Goal: Complete application form

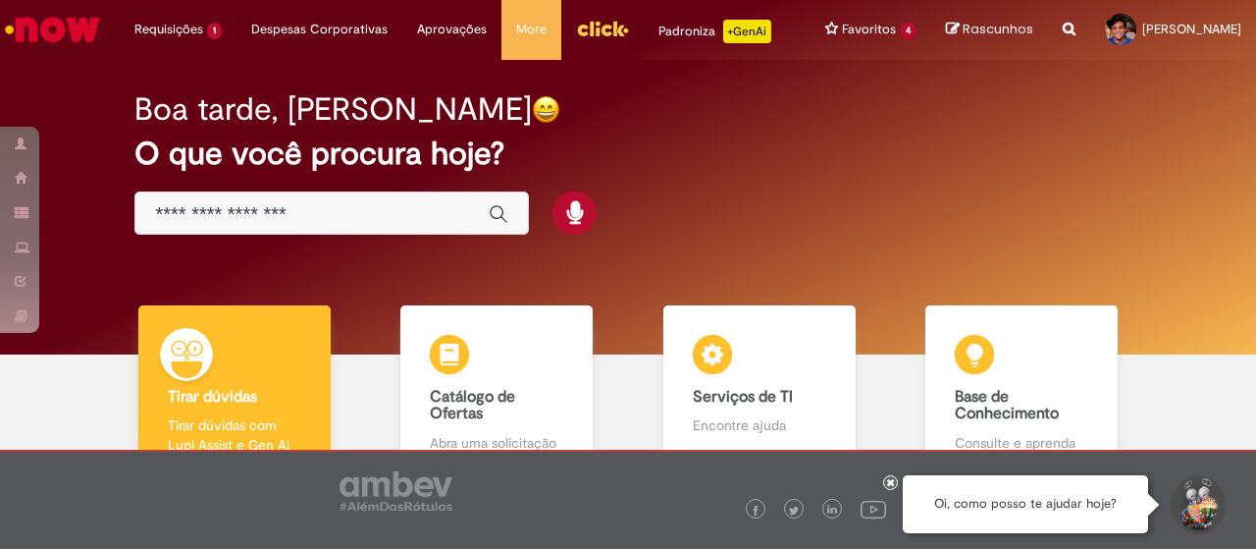
scroll to position [144, 0]
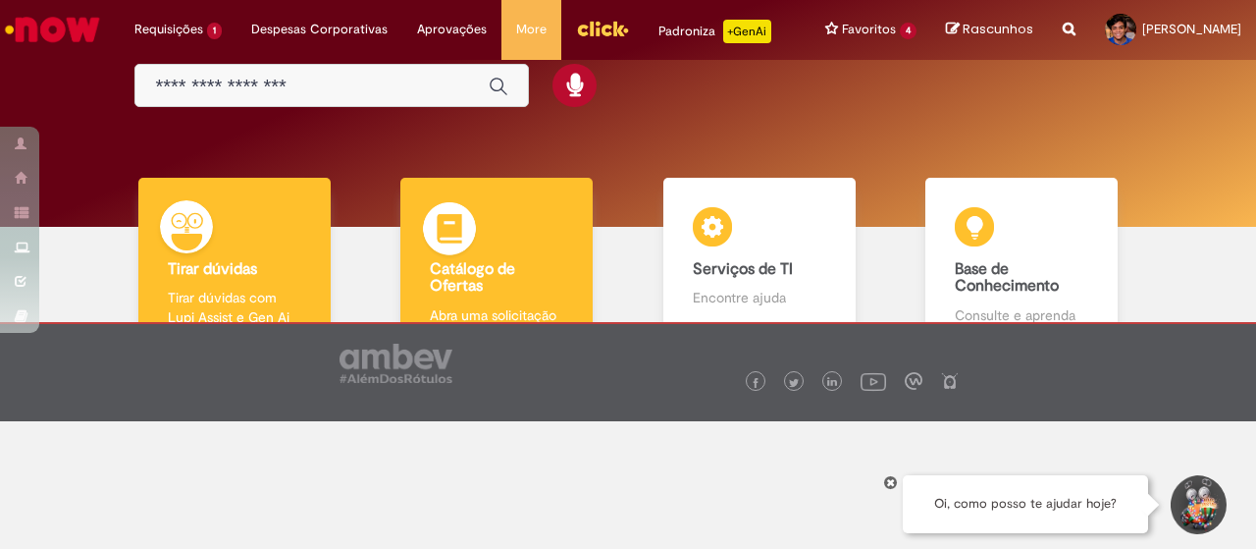
click at [461, 238] on img at bounding box center [449, 231] width 59 height 59
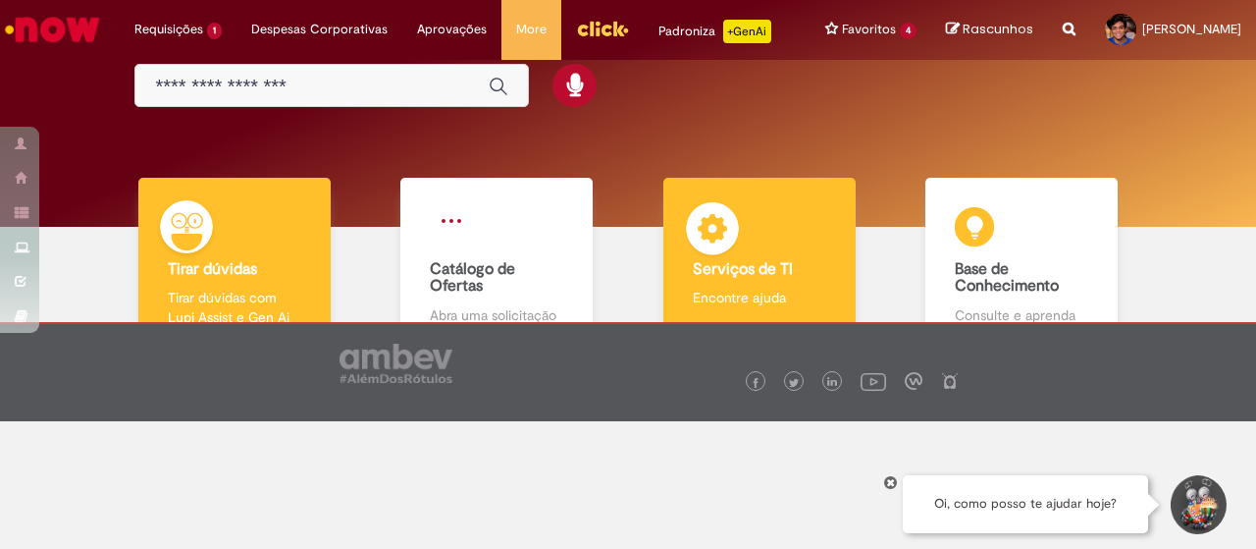
click at [718, 265] on b "Serviços de TI" at bounding box center [743, 269] width 100 height 20
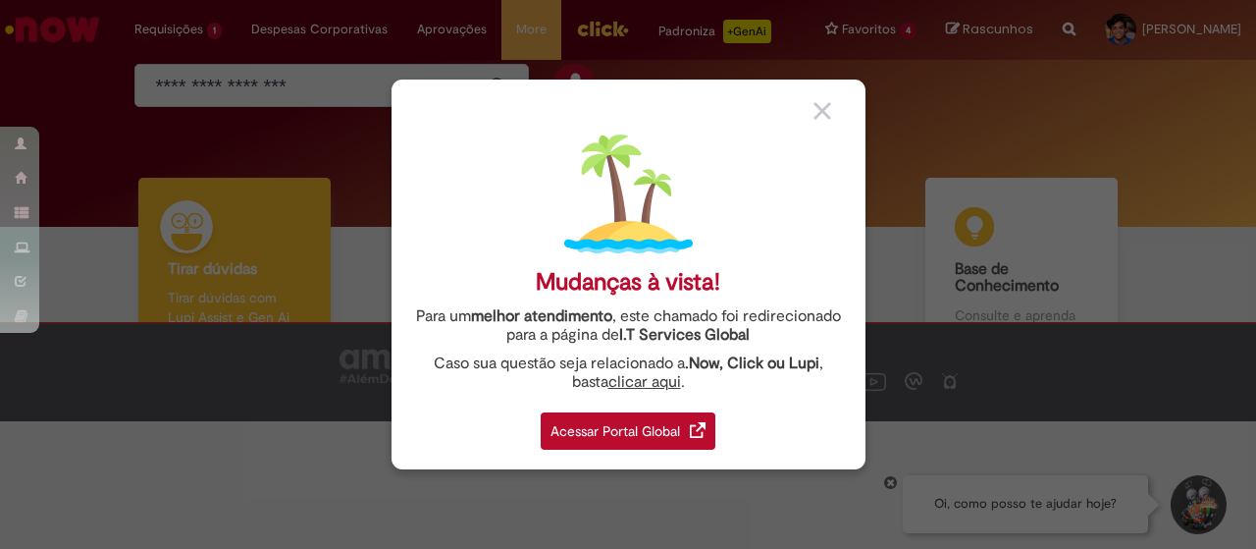
click at [655, 409] on link "Acessar Portal Global" at bounding box center [628, 425] width 175 height 48
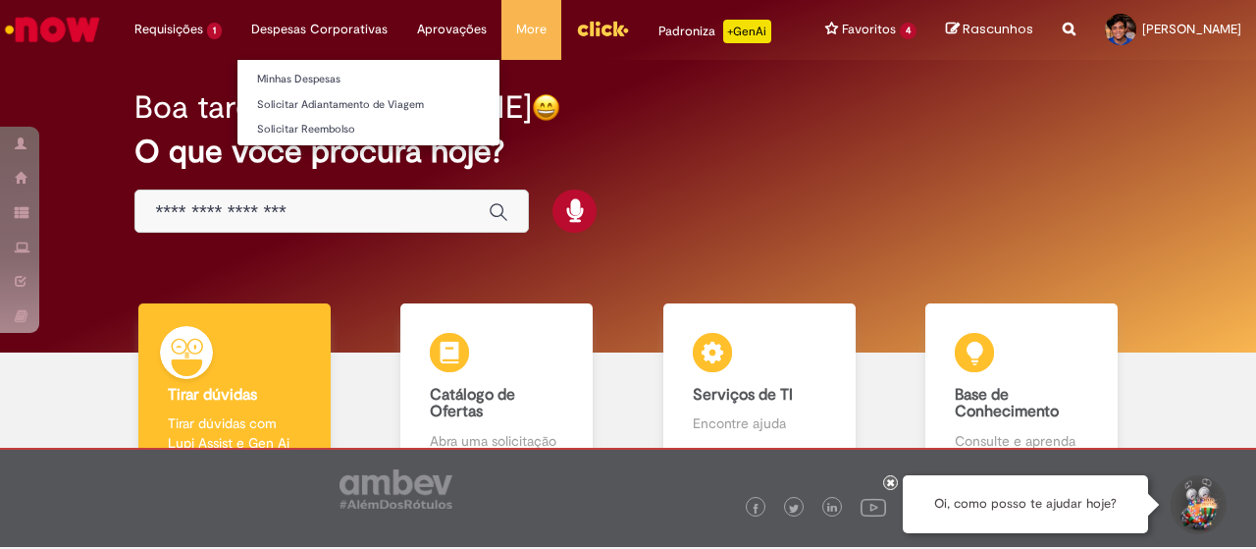
scroll to position [3, 0]
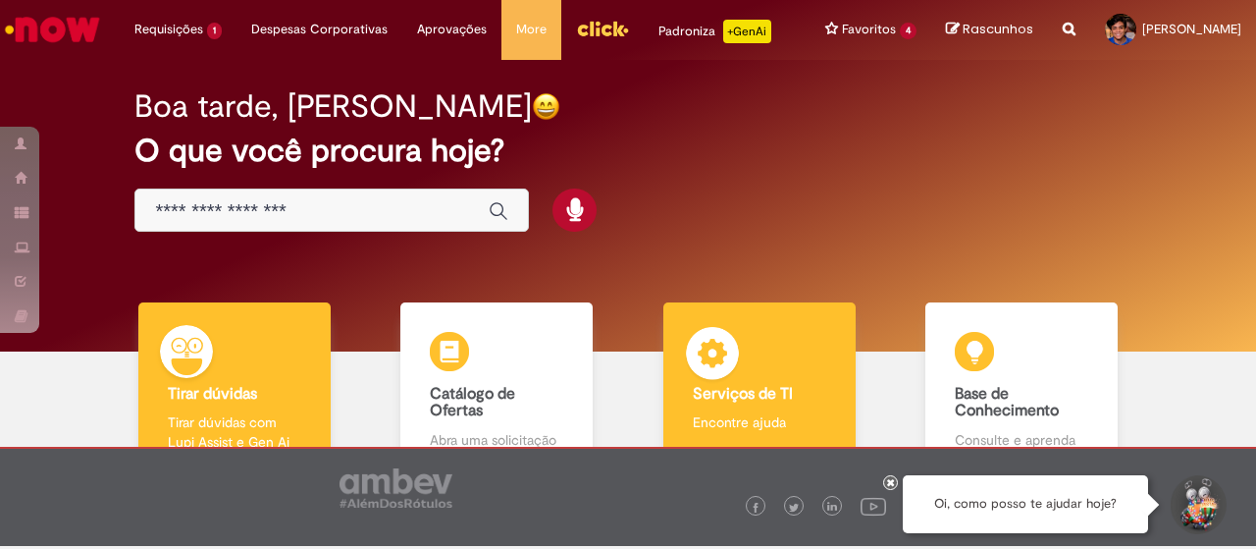
click at [716, 362] on img at bounding box center [712, 356] width 59 height 59
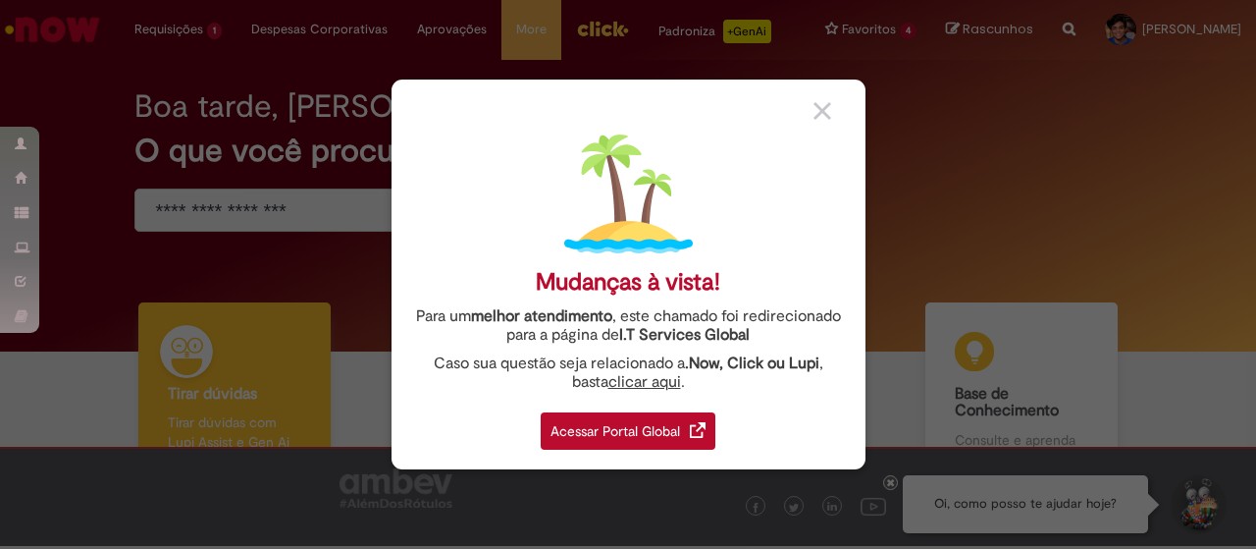
click at [665, 425] on div "Acessar Portal Global" at bounding box center [628, 430] width 175 height 37
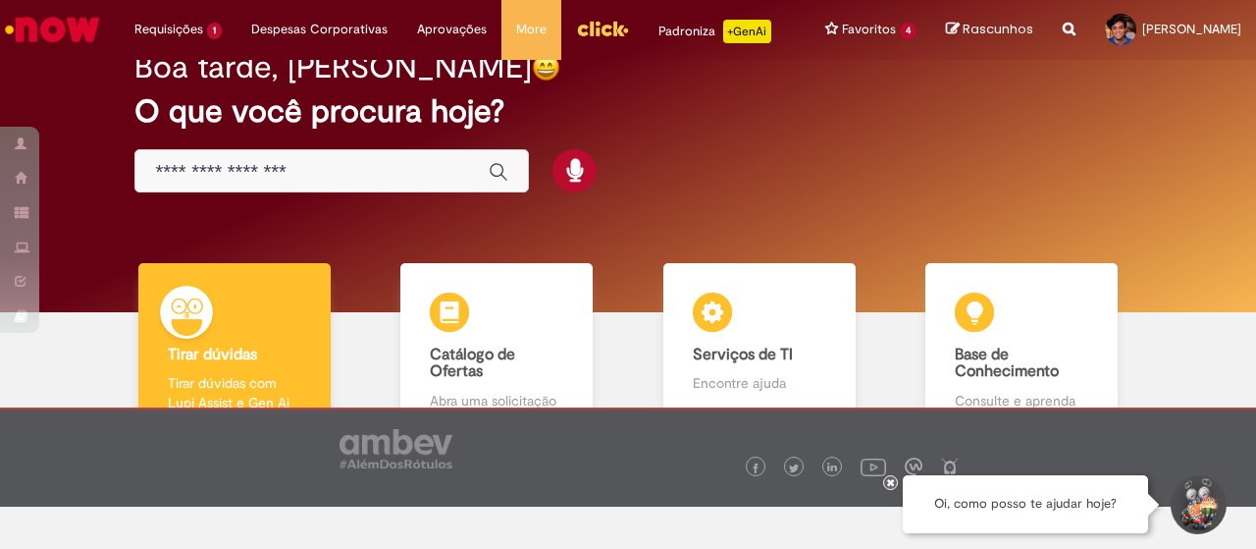
scroll to position [43, 0]
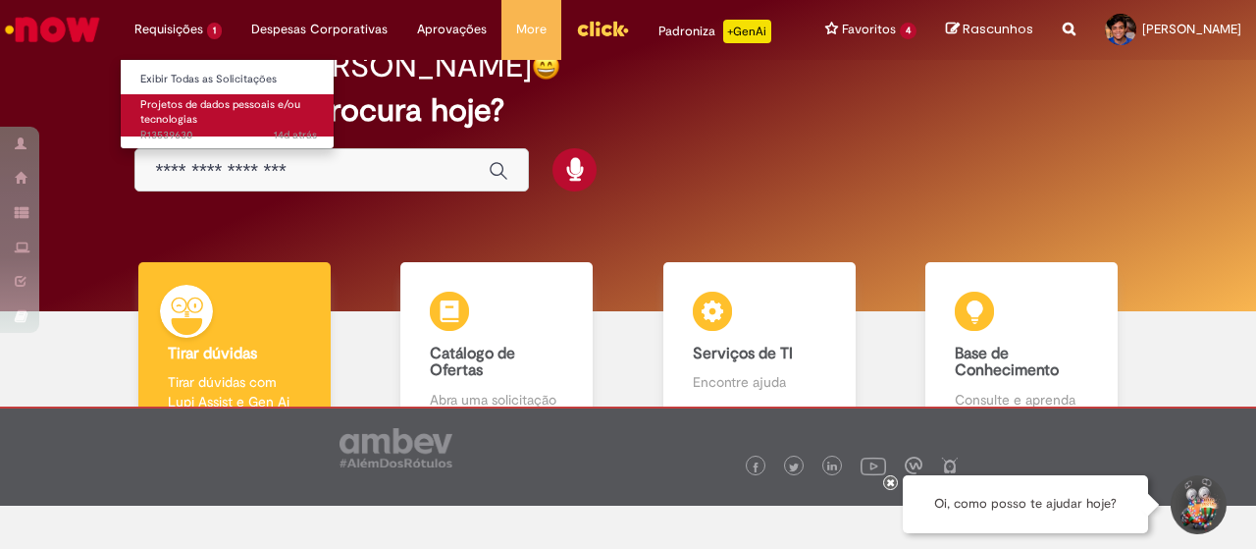
click at [204, 104] on span "Projetos de dados pessoais e/ou tecnologias" at bounding box center [220, 112] width 160 height 30
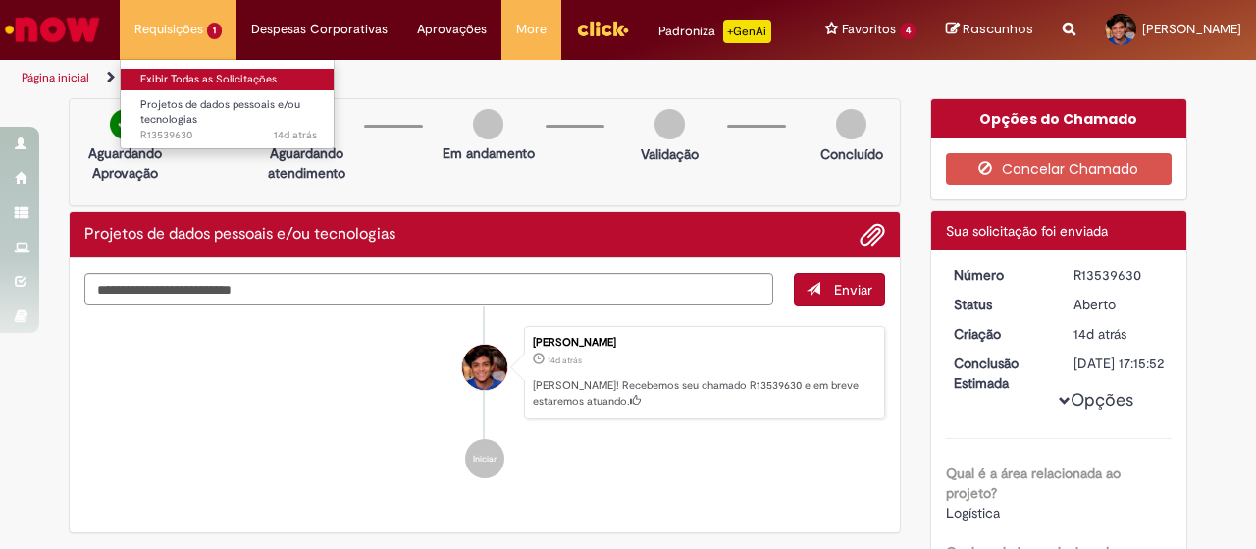
click at [191, 77] on link "Exibir Todas as Solicitações" at bounding box center [229, 80] width 216 height 22
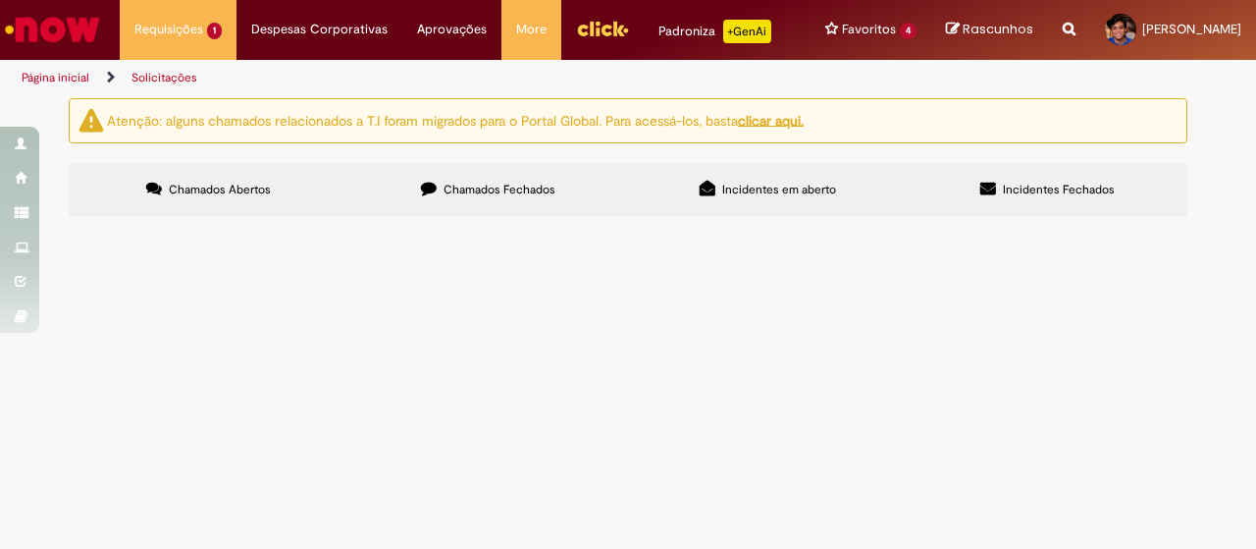
click at [500, 215] on label "Chamados Fechados" at bounding box center [488, 189] width 280 height 53
click at [725, 197] on span "Incidentes em aberto" at bounding box center [779, 190] width 114 height 16
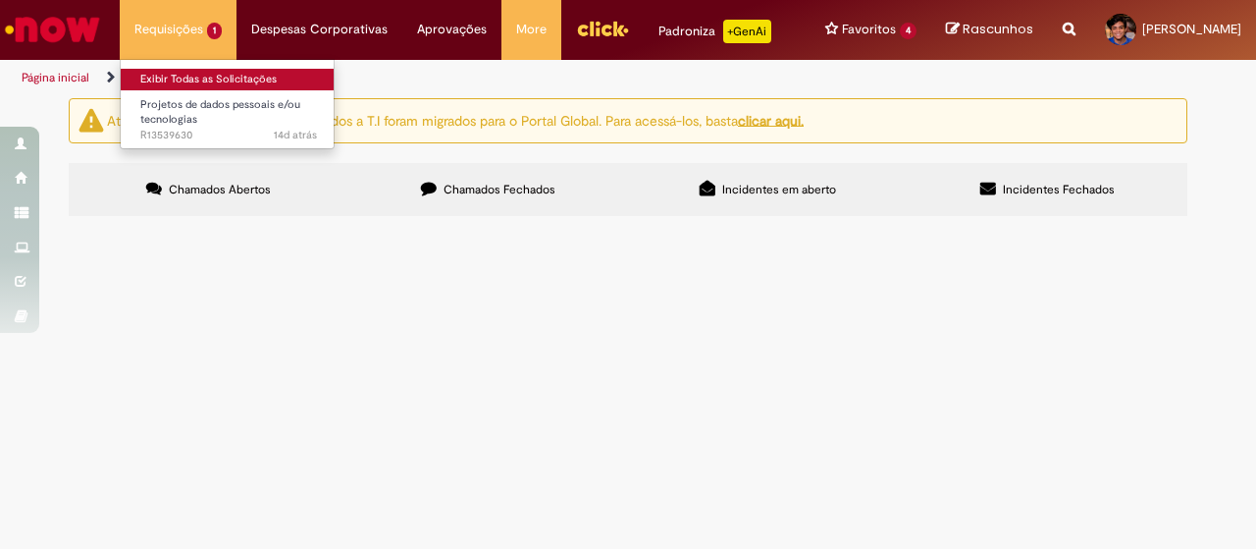
click at [192, 79] on link "Exibir Todas as Solicitações" at bounding box center [229, 80] width 216 height 22
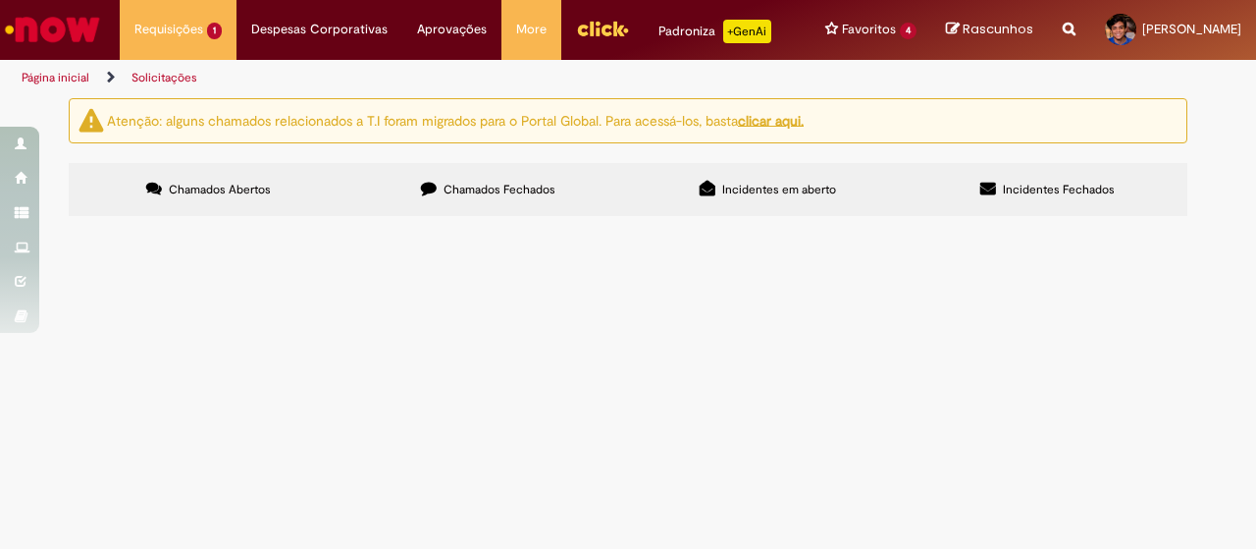
click at [764, 129] on u "clicar aqui." at bounding box center [771, 120] width 66 height 18
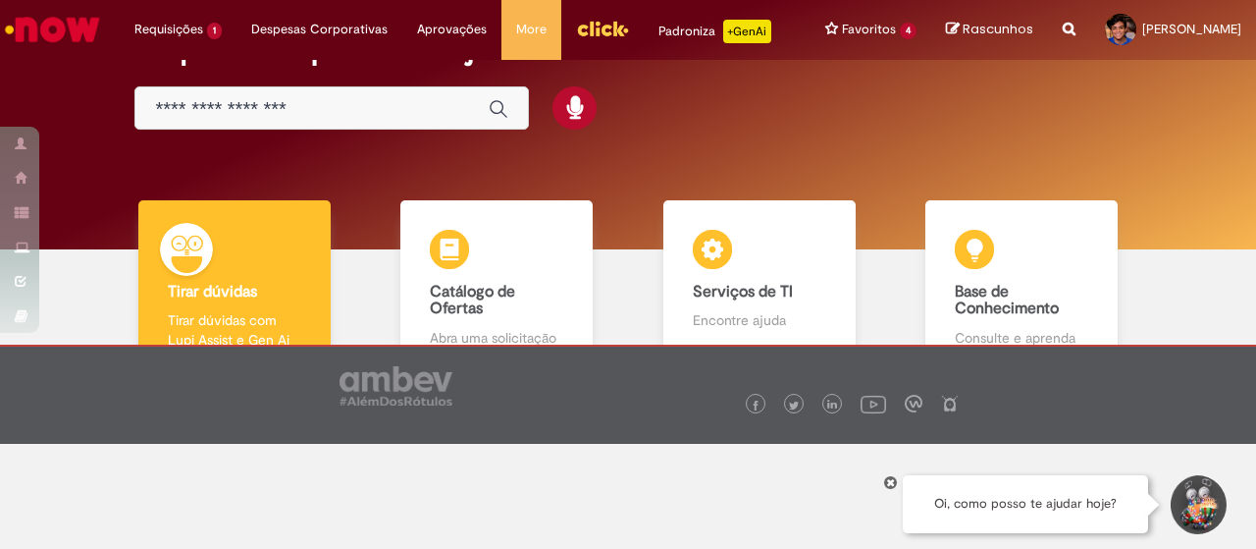
scroll to position [106, 0]
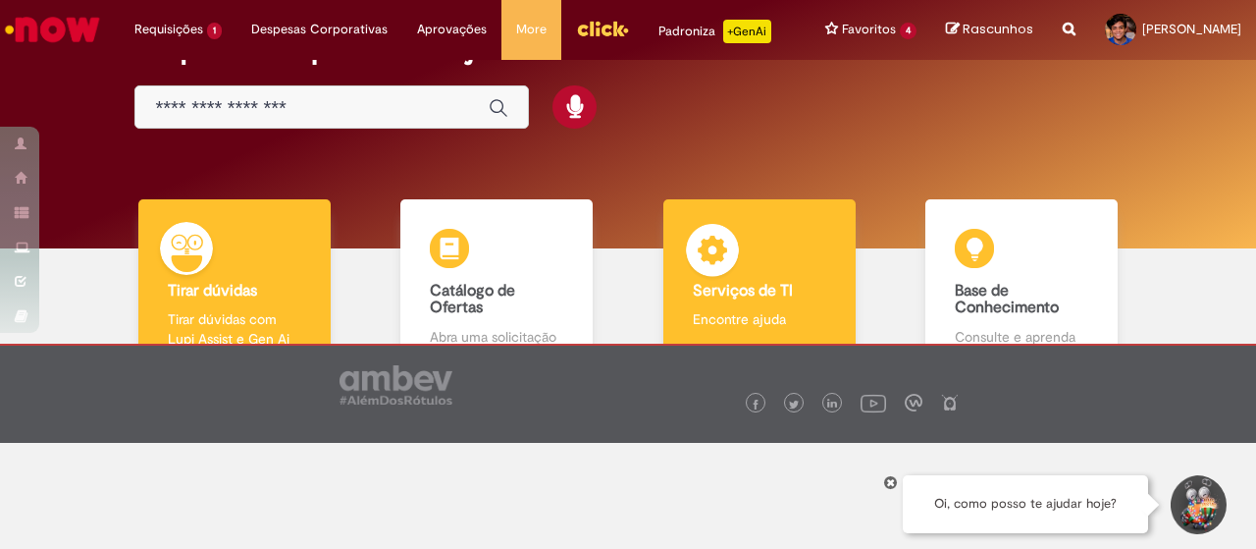
click at [728, 275] on img at bounding box center [712, 253] width 59 height 59
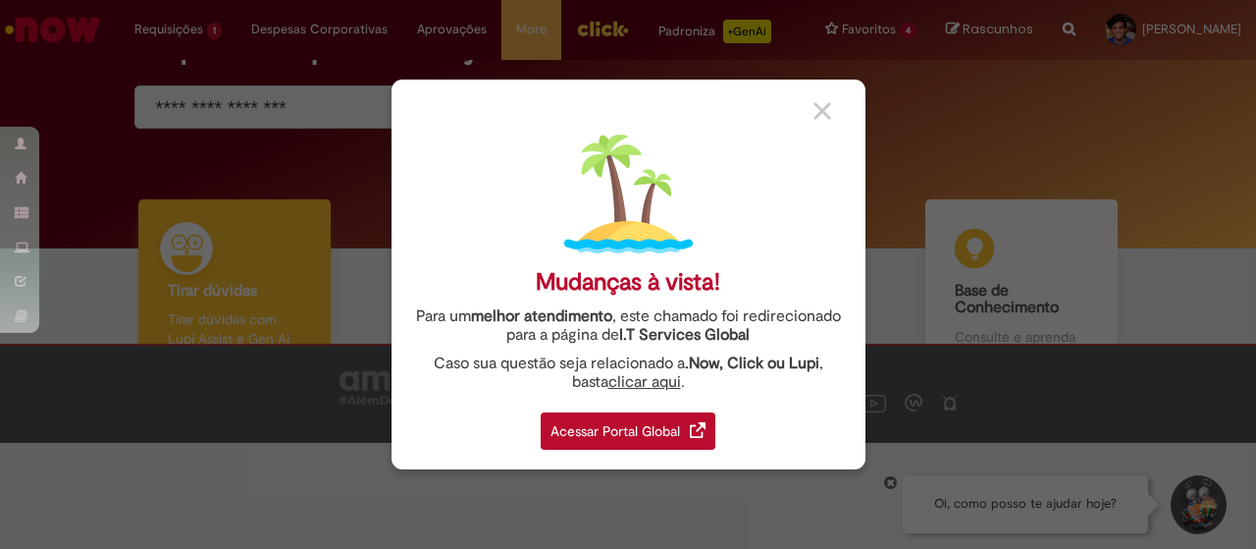
click at [631, 383] on link "clicar aqui" at bounding box center [644, 376] width 73 height 30
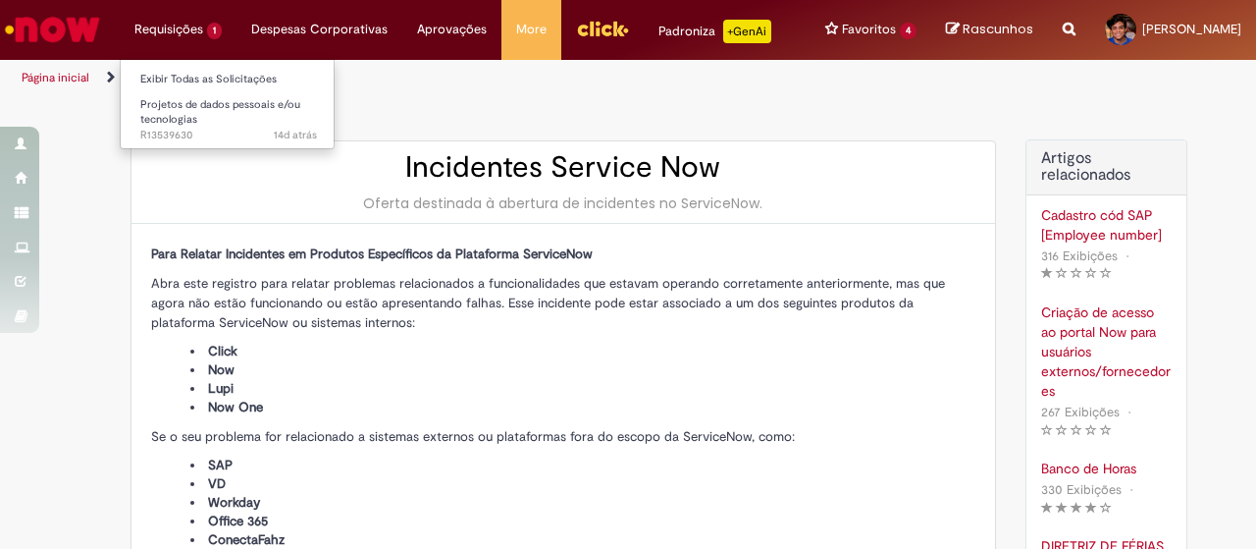
type input "**********"
type input "****"
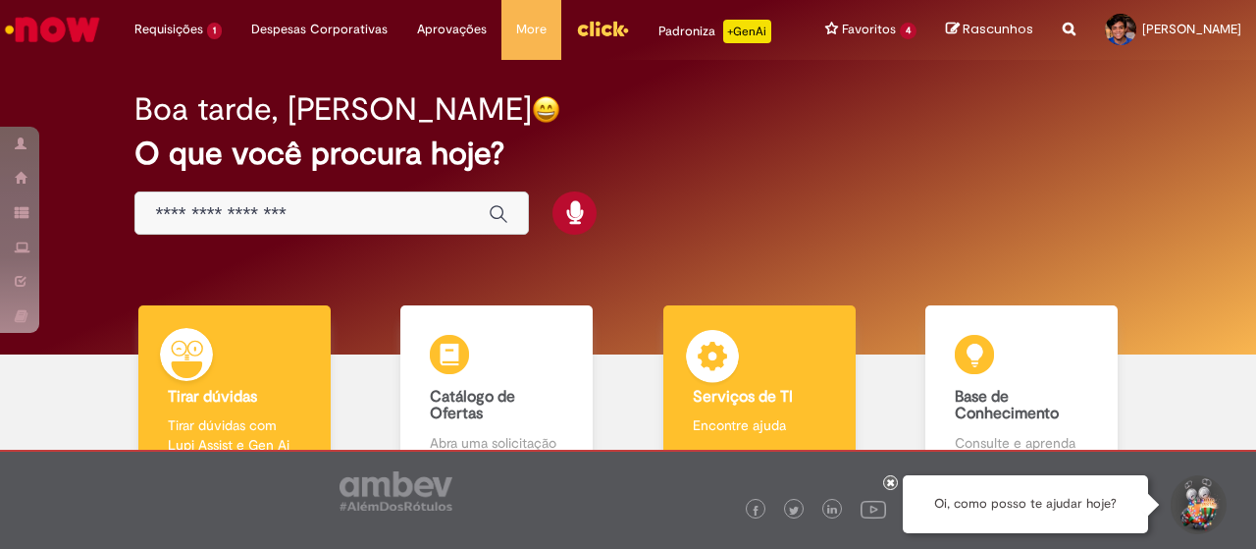
click at [761, 388] on div "Serviços de TI Serviços de TI Encontre ajuda" at bounding box center [759, 390] width 192 height 170
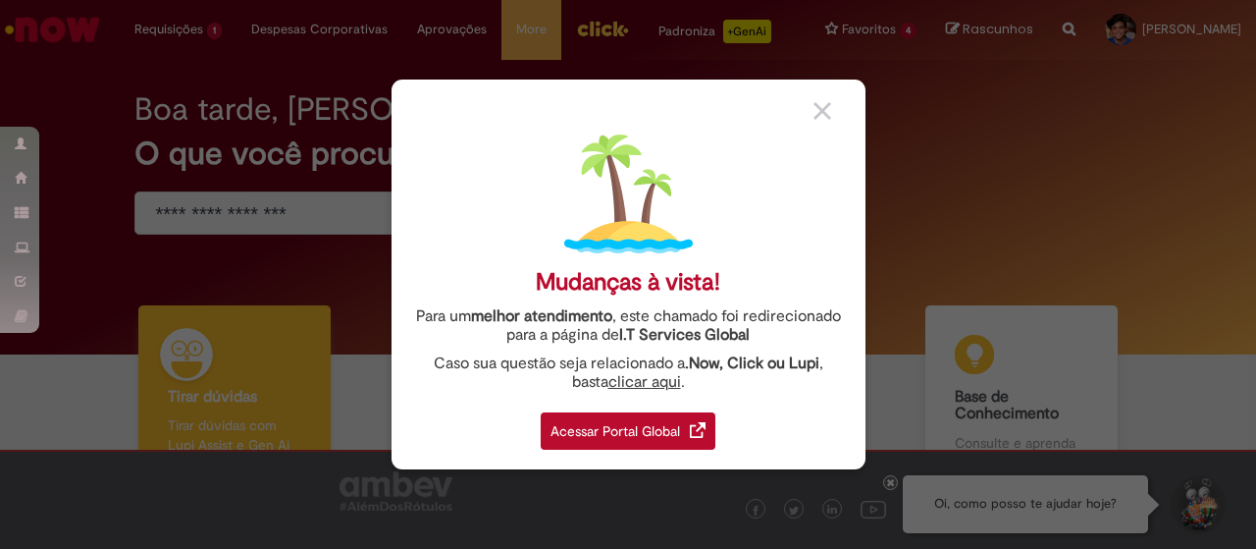
click at [668, 428] on div "Acessar Portal Global" at bounding box center [628, 430] width 175 height 37
